Goal: Task Accomplishment & Management: Use online tool/utility

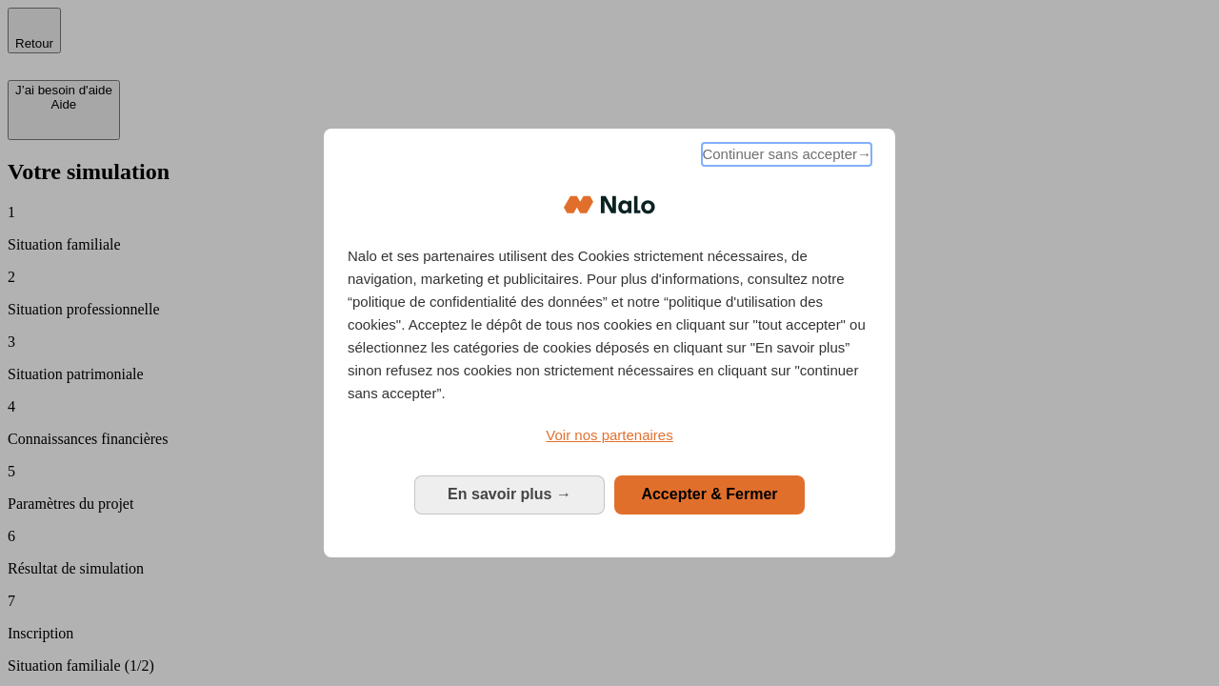
click at [785, 157] on span "Continuer sans accepter →" at bounding box center [787, 154] width 170 height 23
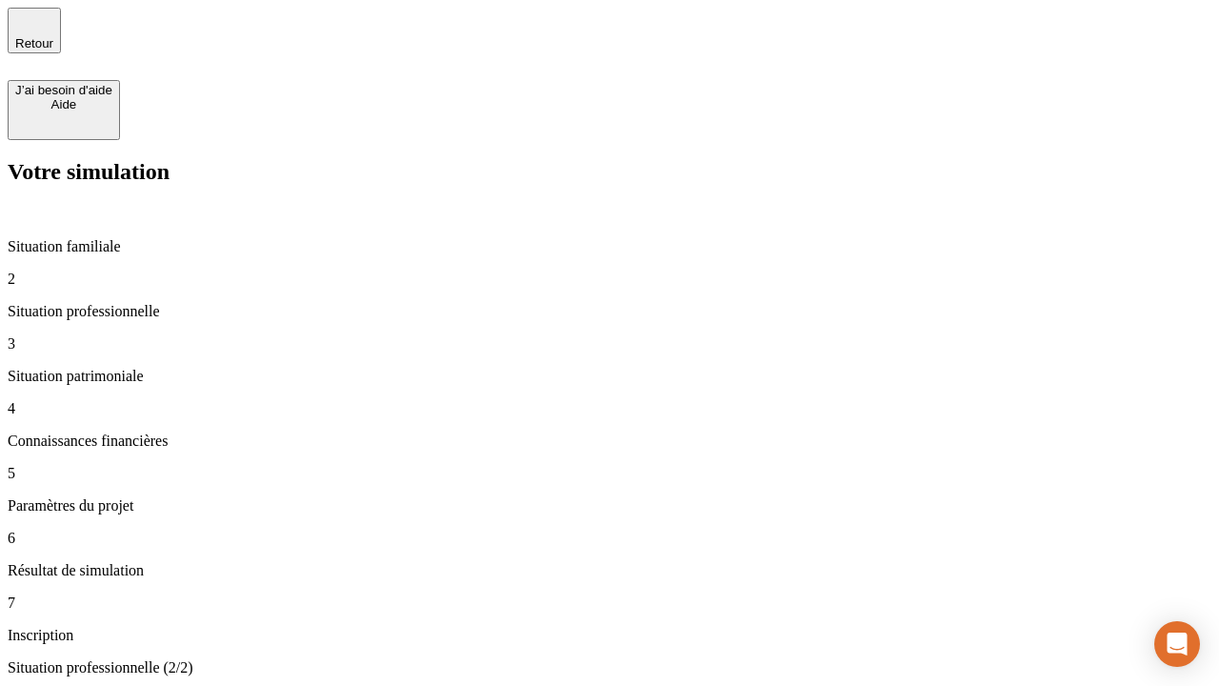
type input "30 000"
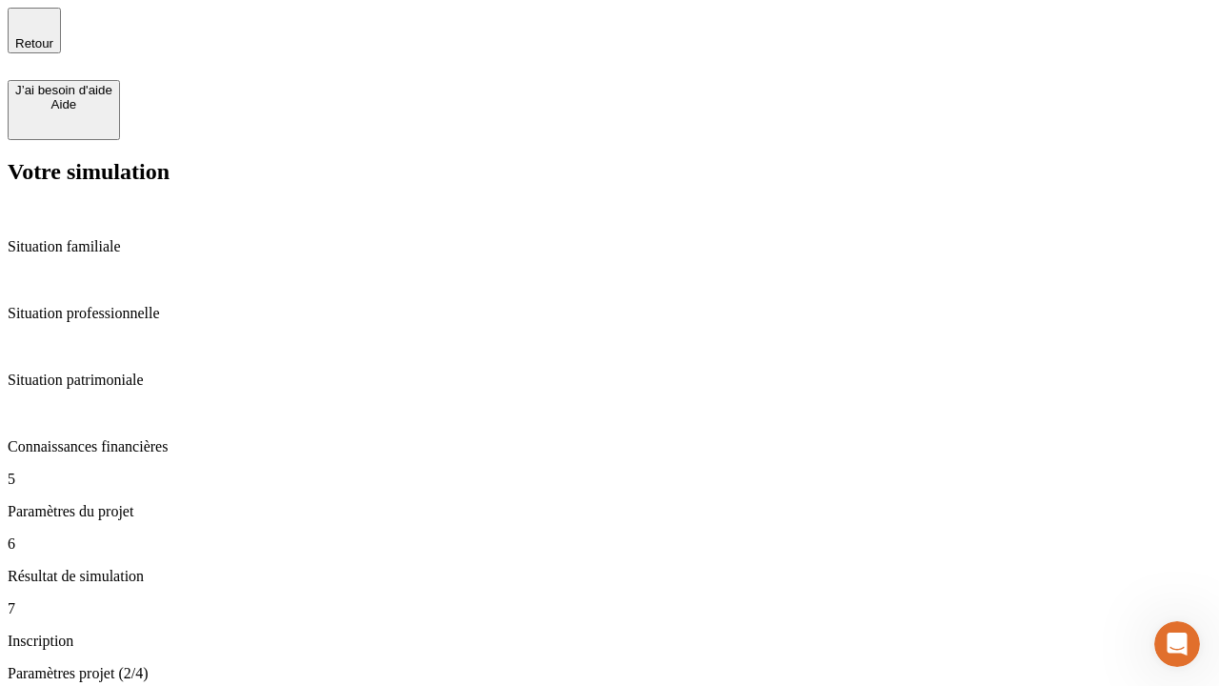
type input "25"
type input "1 000"
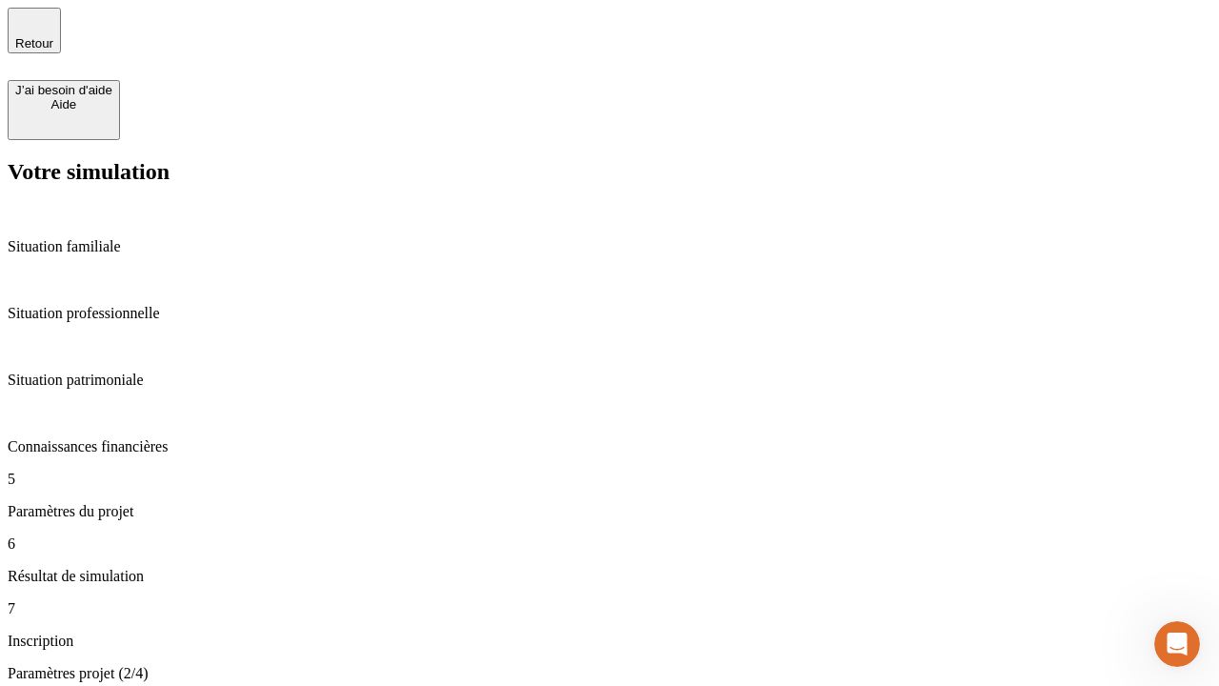
type input "640"
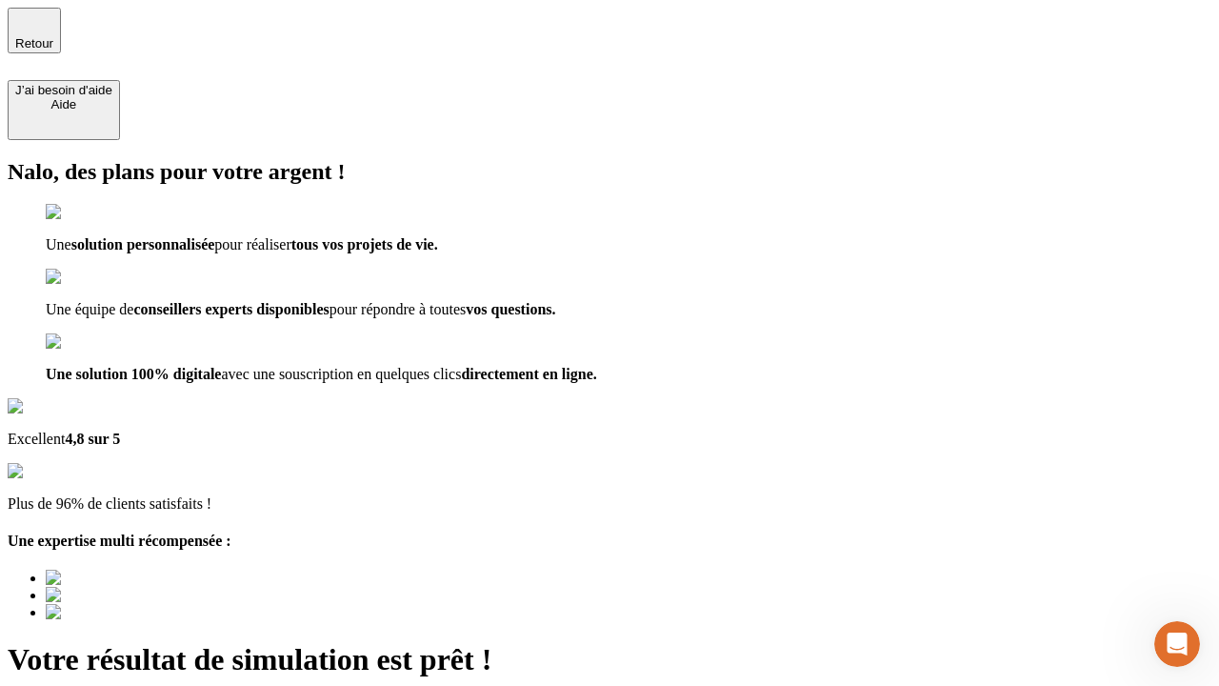
type input "[EMAIL_ADDRESS][PERSON_NAME][DOMAIN_NAME]"
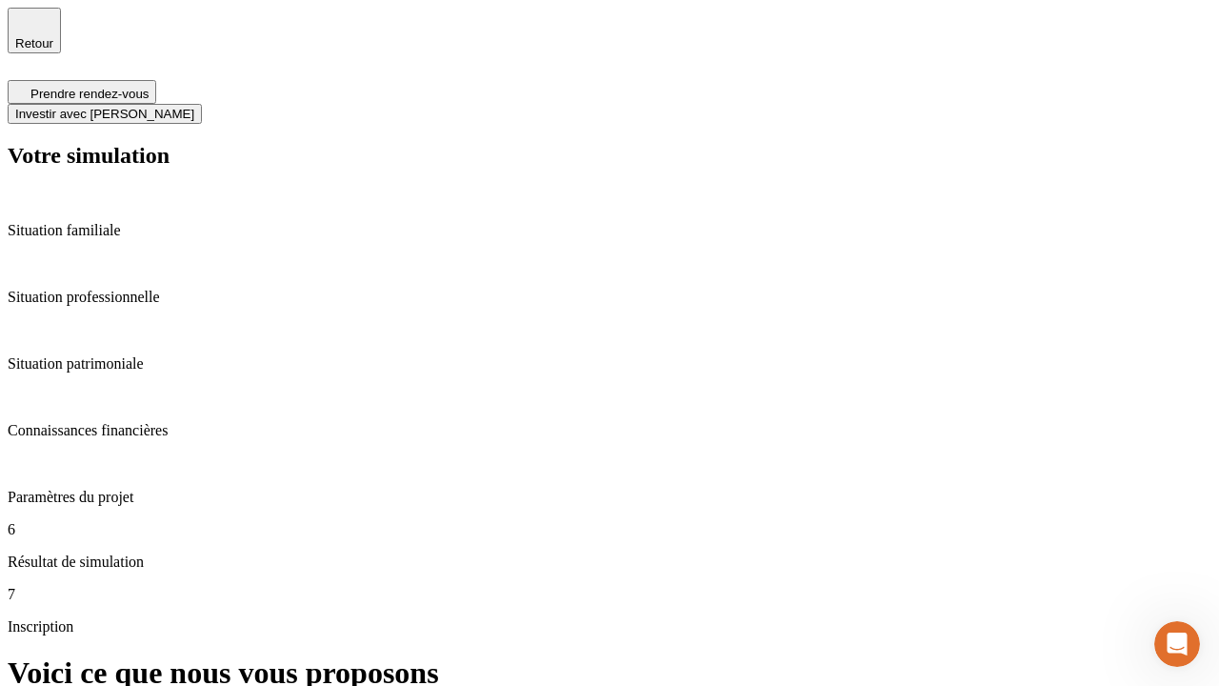
click at [194, 107] on span "Investir avec [PERSON_NAME]" at bounding box center [104, 114] width 179 height 14
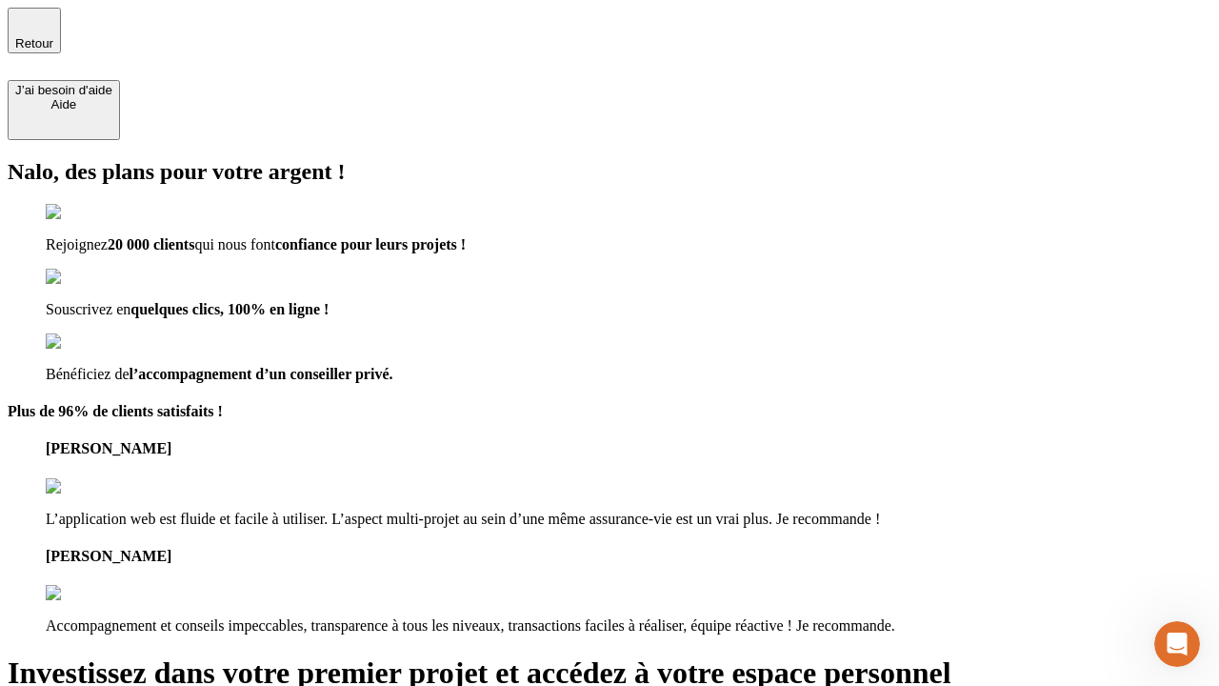
type input "[EMAIL_ADDRESS][PERSON_NAME][DOMAIN_NAME]"
